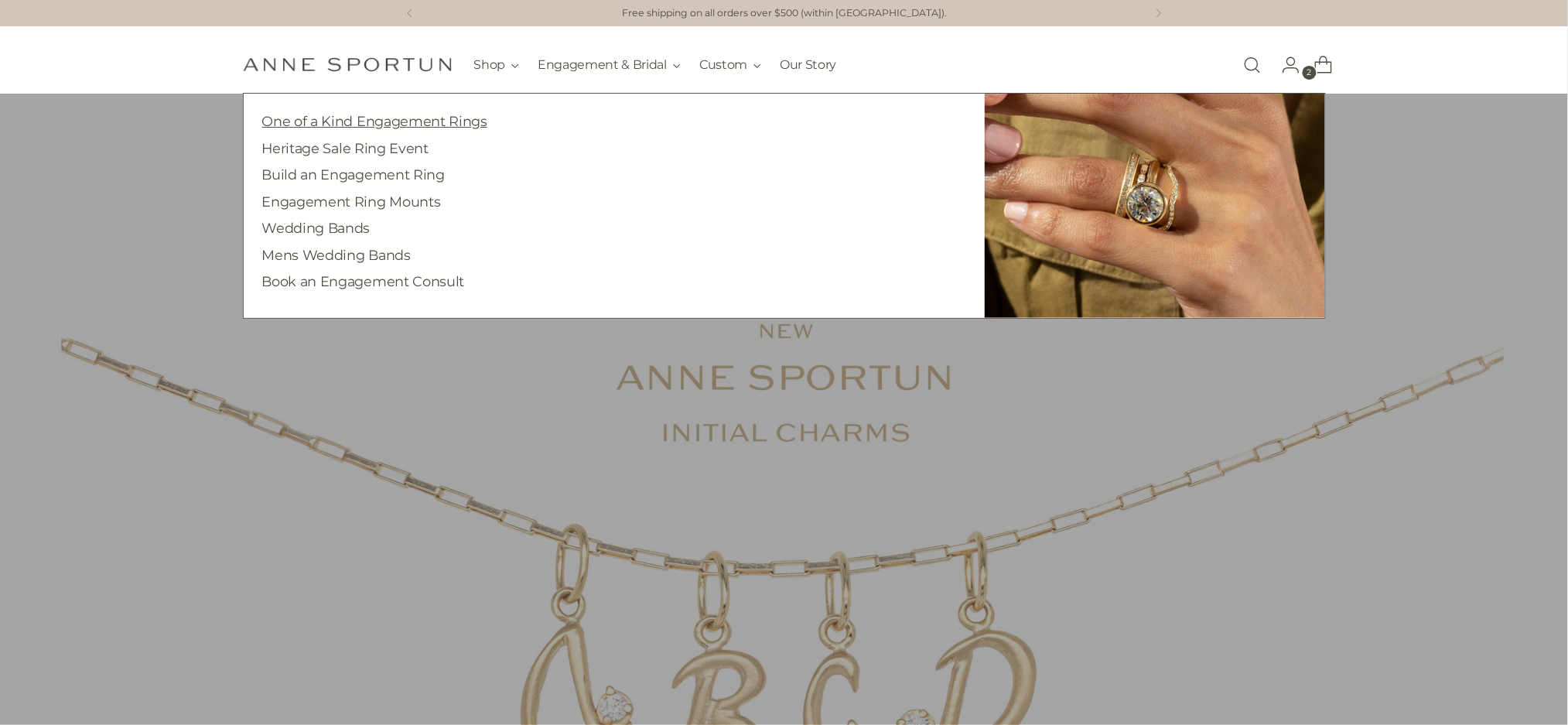
click at [454, 116] on link "One of a Kind Engagement Rings" at bounding box center [375, 120] width 225 height 16
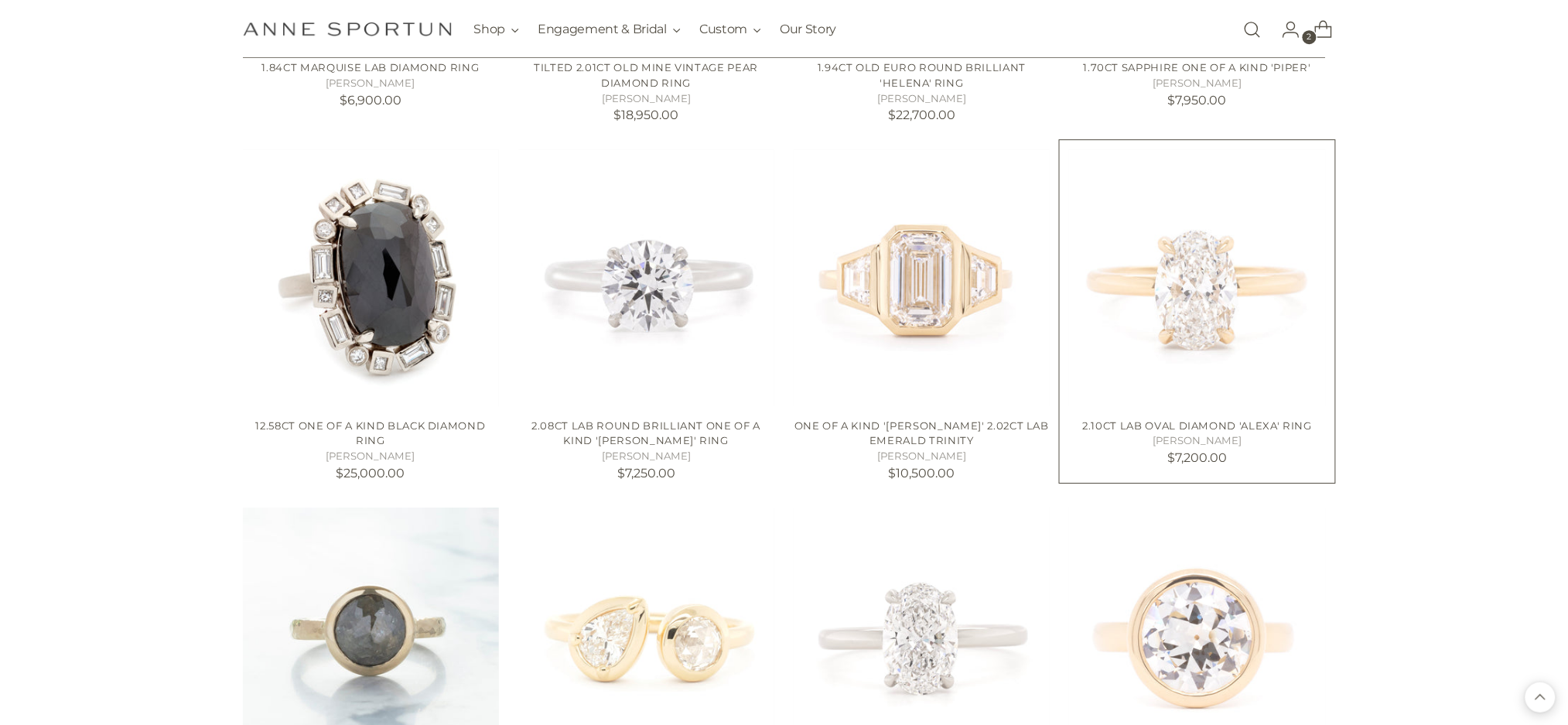
scroll to position [1687, 0]
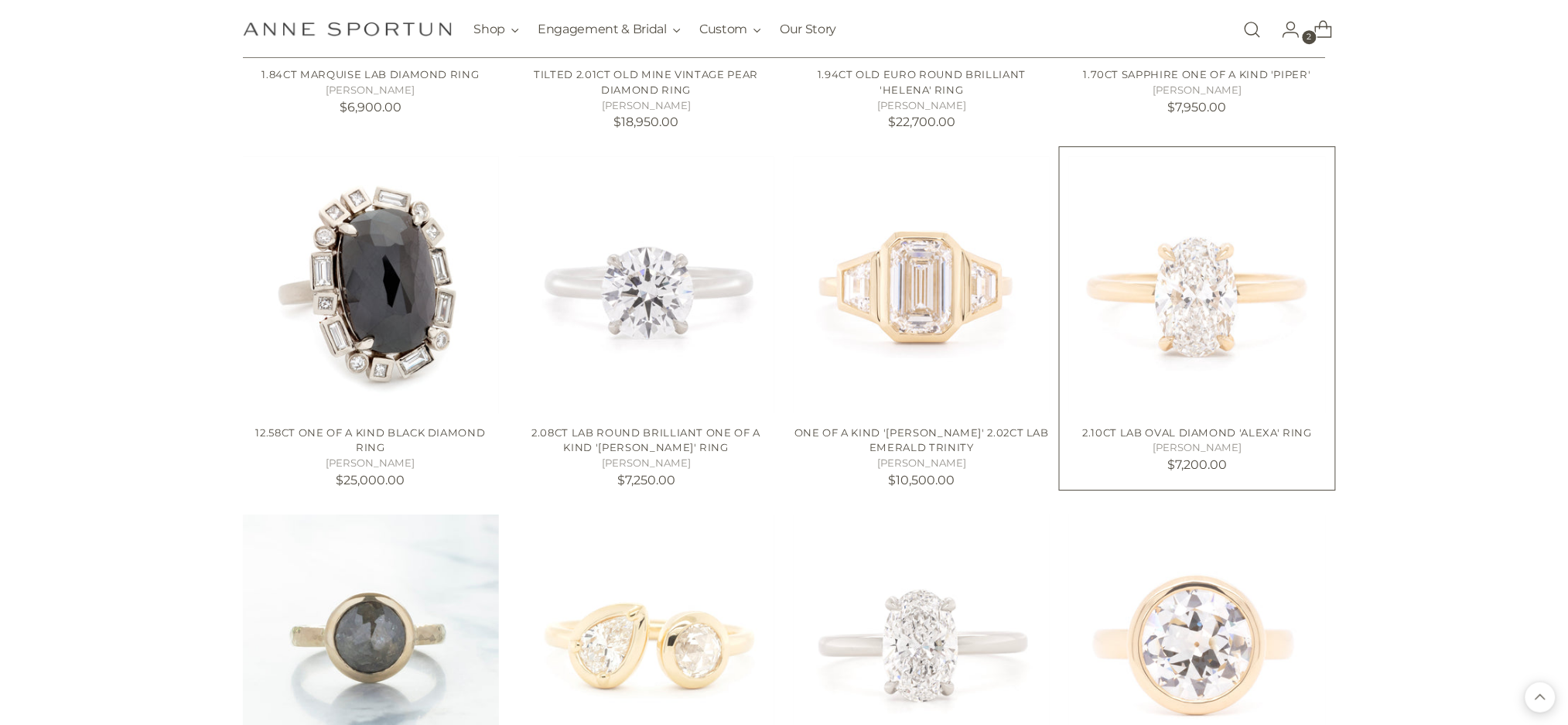
click at [0, 0] on img "2.10ct Lab Oval Diamond 'Alexa' Ring" at bounding box center [0, 0] width 0 height 0
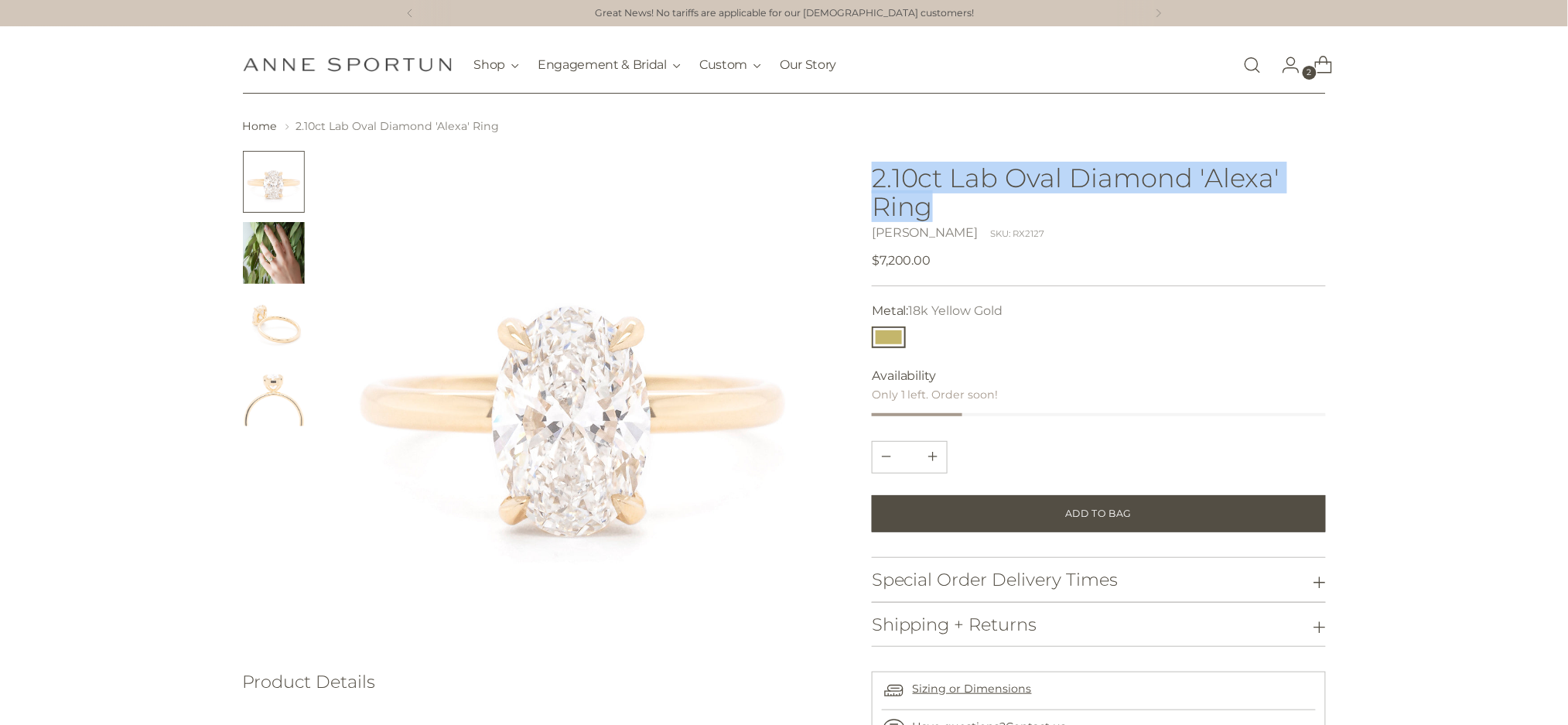
drag, startPoint x: 940, startPoint y: 211, endPoint x: 871, endPoint y: 185, distance: 73.7
click at [871, 185] on div at bounding box center [784, 580] width 1083 height 860
copy h1 "2.10ct Lab Oval Diamond 'Alexa' Ring"
